Goal: Find specific page/section: Find specific page/section

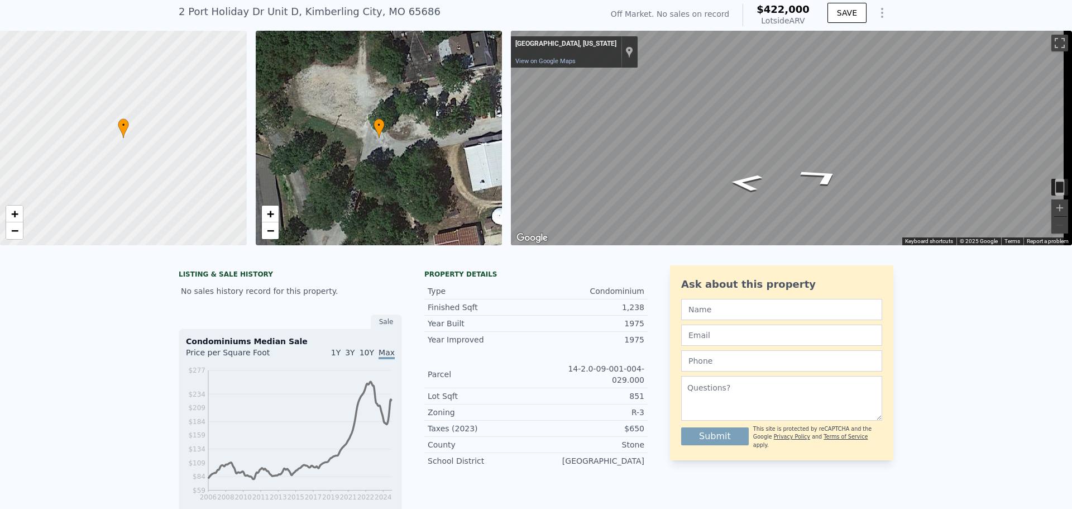
scroll to position [52, 0]
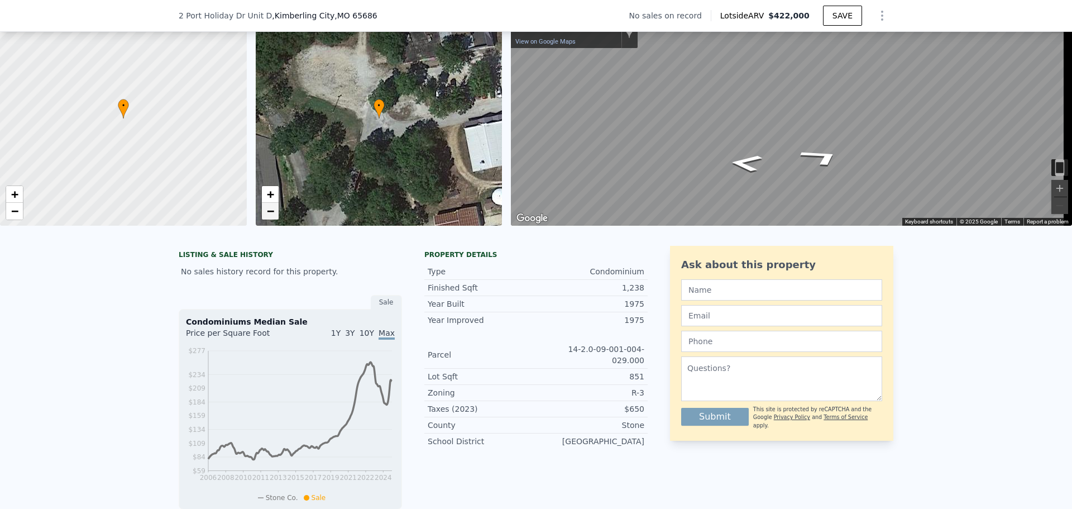
click at [276, 213] on link "−" at bounding box center [270, 211] width 17 height 17
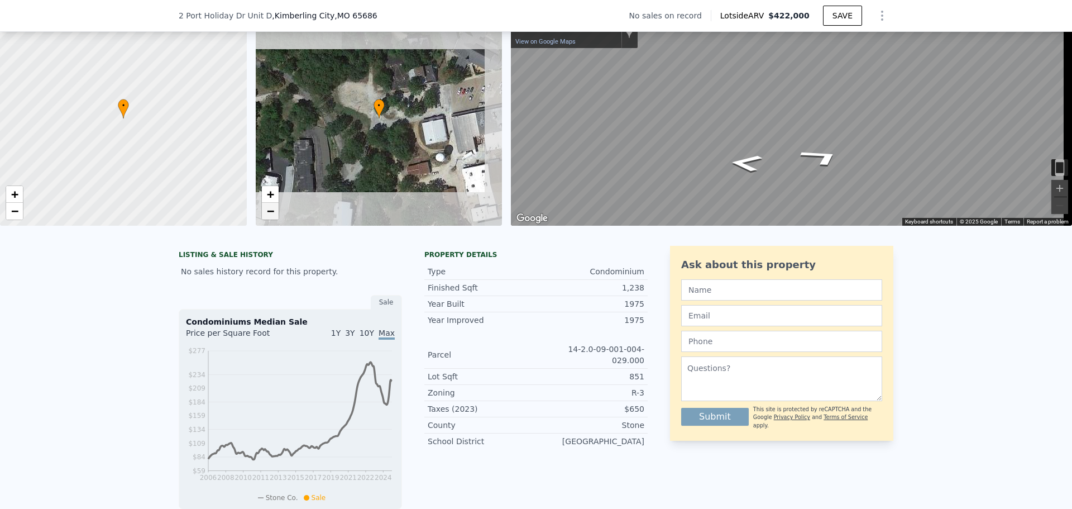
click at [276, 213] on link "−" at bounding box center [270, 211] width 17 height 17
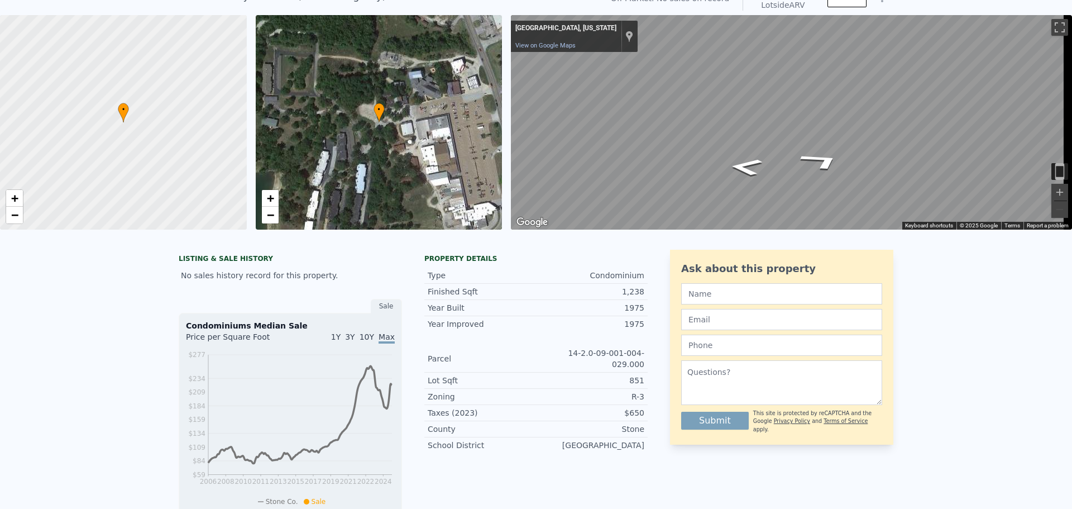
scroll to position [4, 0]
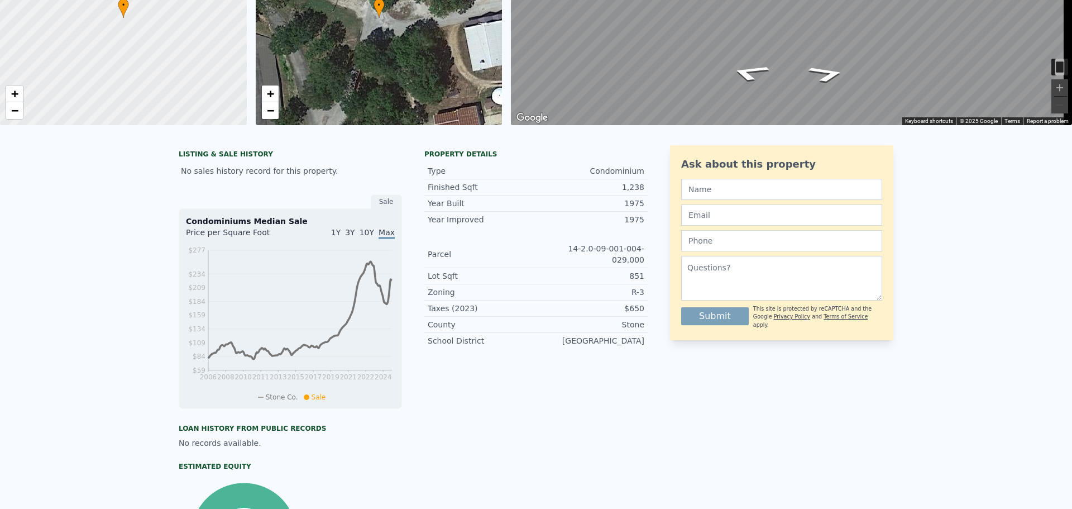
scroll to position [4, 0]
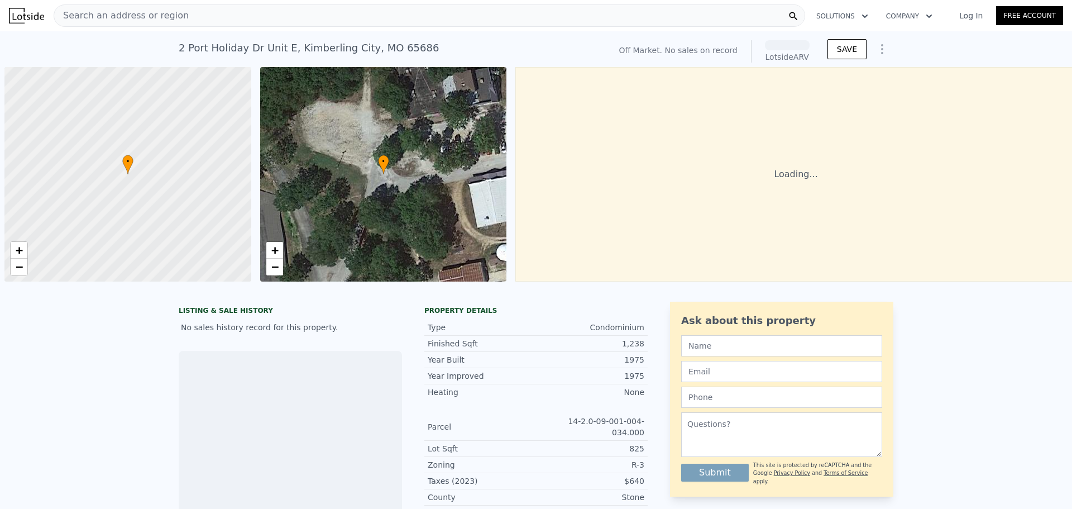
scroll to position [0, 4]
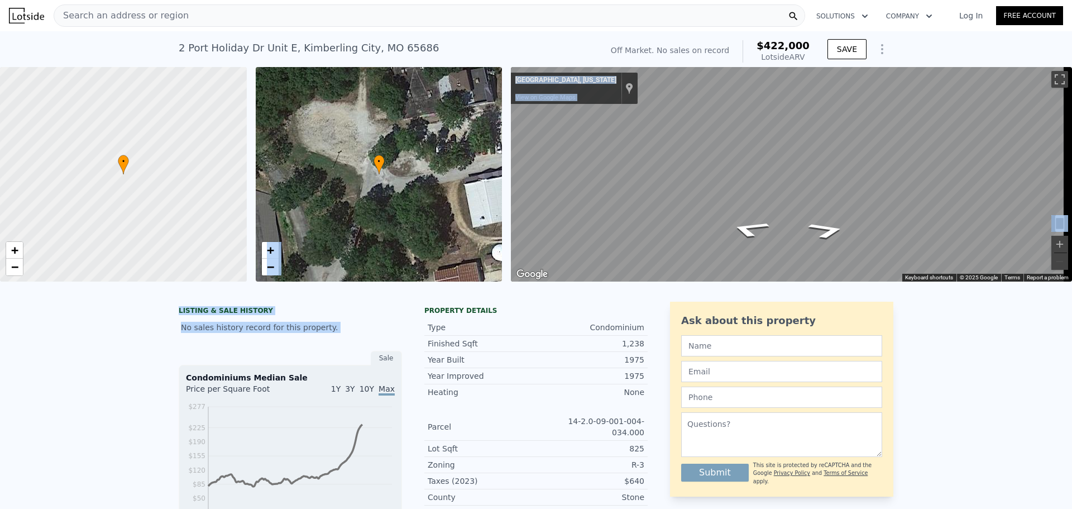
drag, startPoint x: 369, startPoint y: 366, endPoint x: 356, endPoint y: 284, distance: 83.2
